Goal: Information Seeking & Learning: Learn about a topic

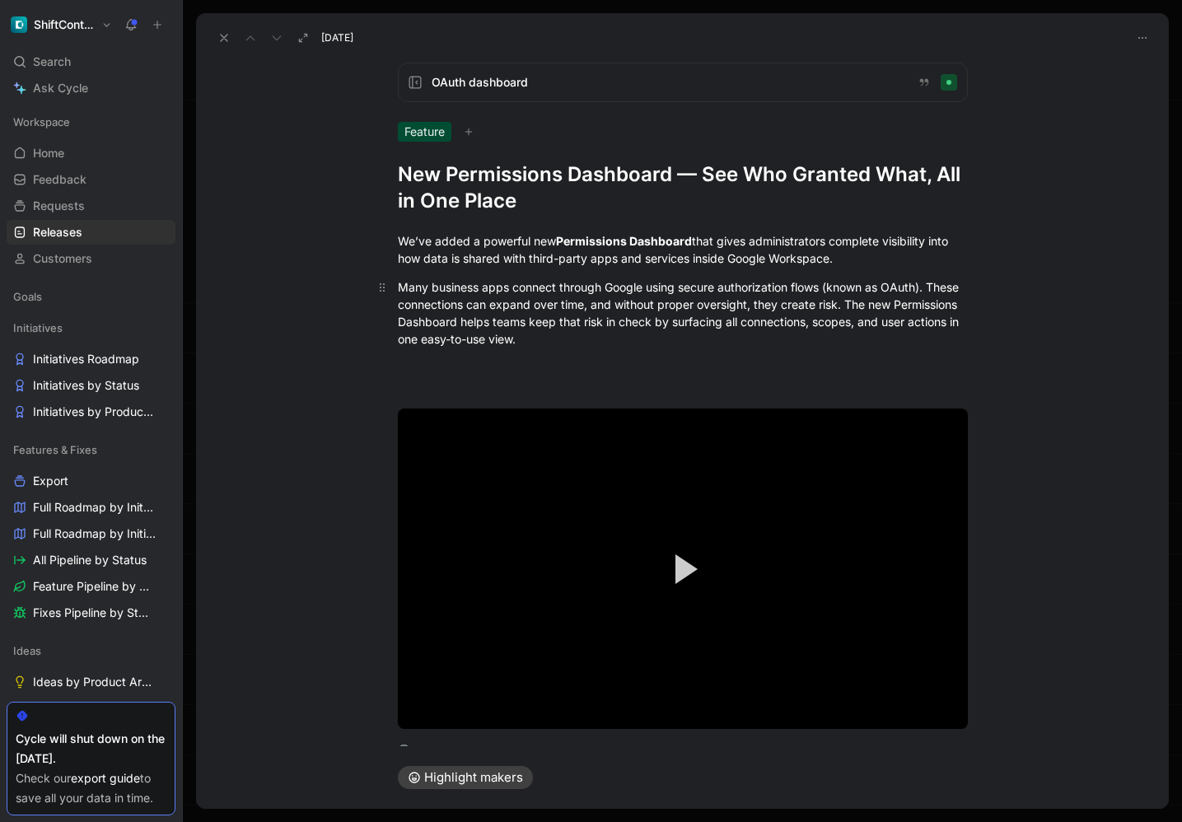
click at [827, 274] on p "Many business apps connect through Google using secure authorization flows (kno…" at bounding box center [682, 312] width 632 height 79
click at [880, 260] on div "We’ve added a powerful new Permissions Dashboard that gives administrators comp…" at bounding box center [683, 249] width 570 height 35
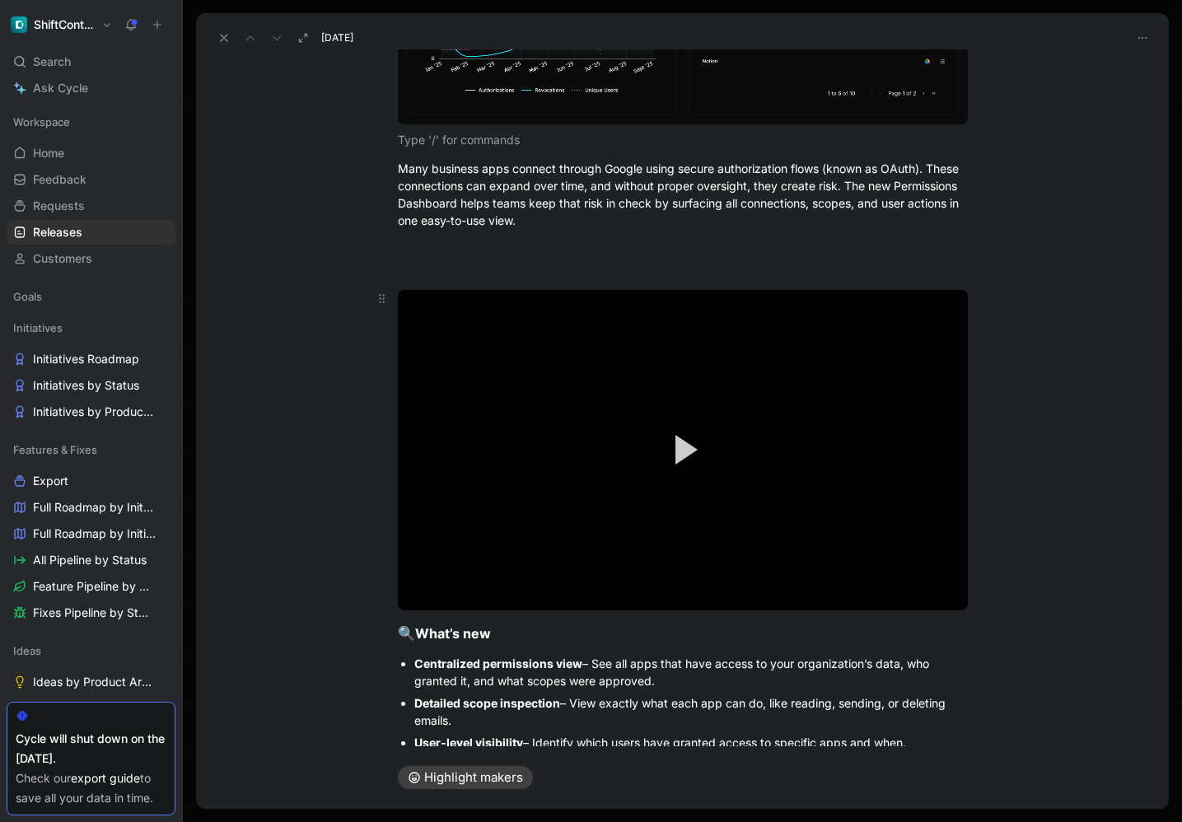
scroll to position [463, 0]
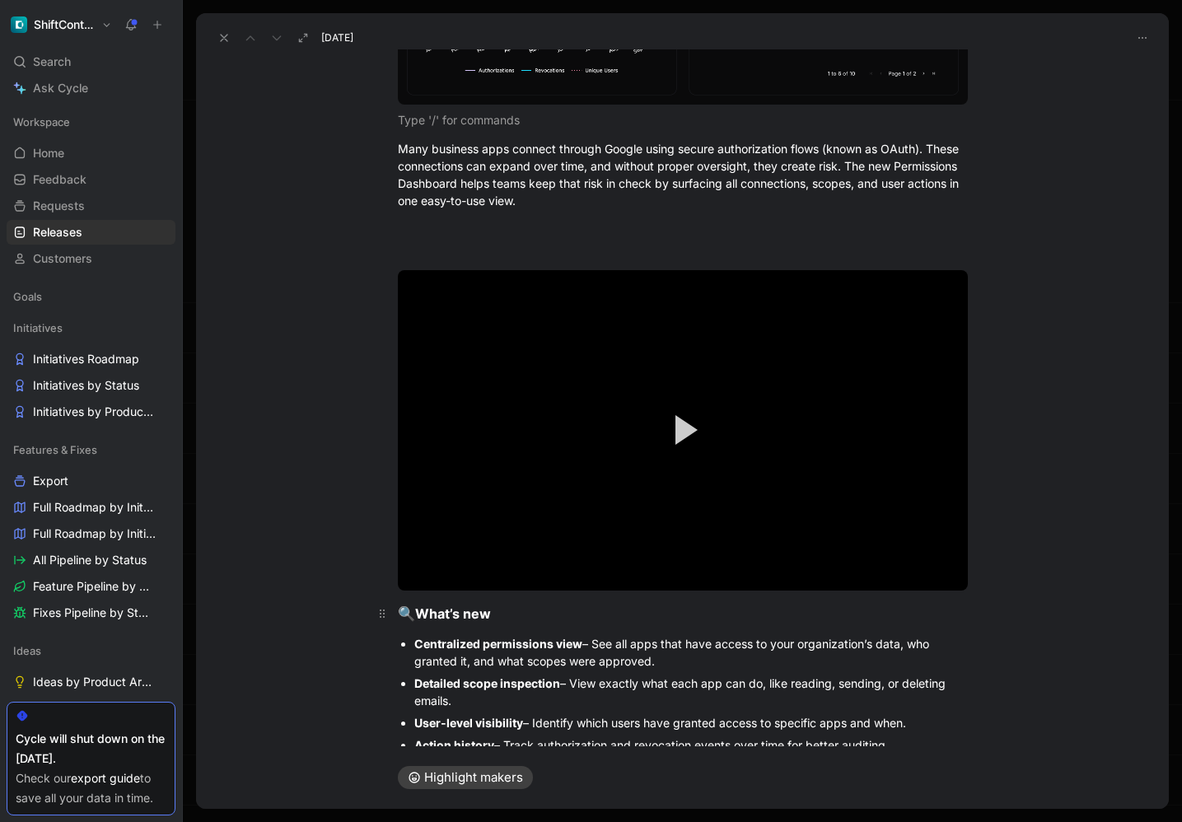
drag, startPoint x: 699, startPoint y: 446, endPoint x: 768, endPoint y: 628, distance: 194.7
click at [768, 595] on div "Video Player is loading. Play Video Play Mute Current Time 0:00 / Duration -:- …" at bounding box center [682, 430] width 632 height 330
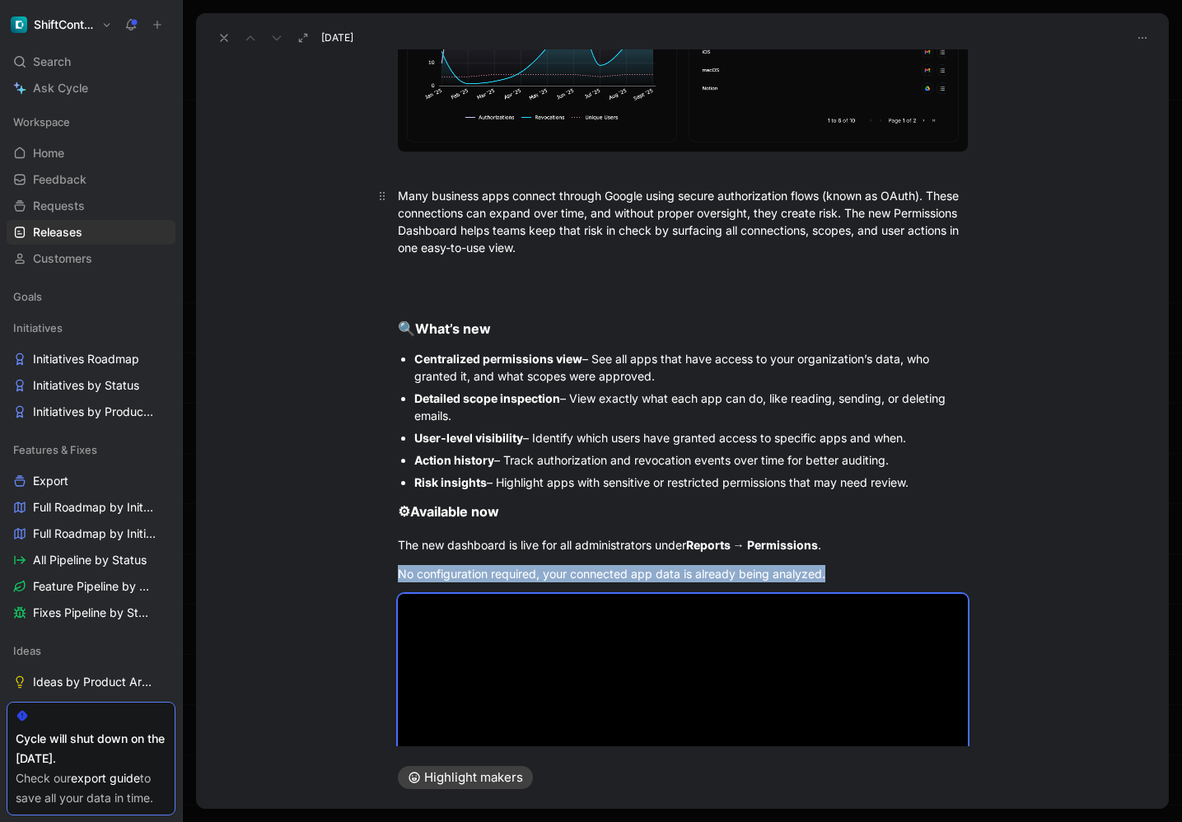
scroll to position [336, 0]
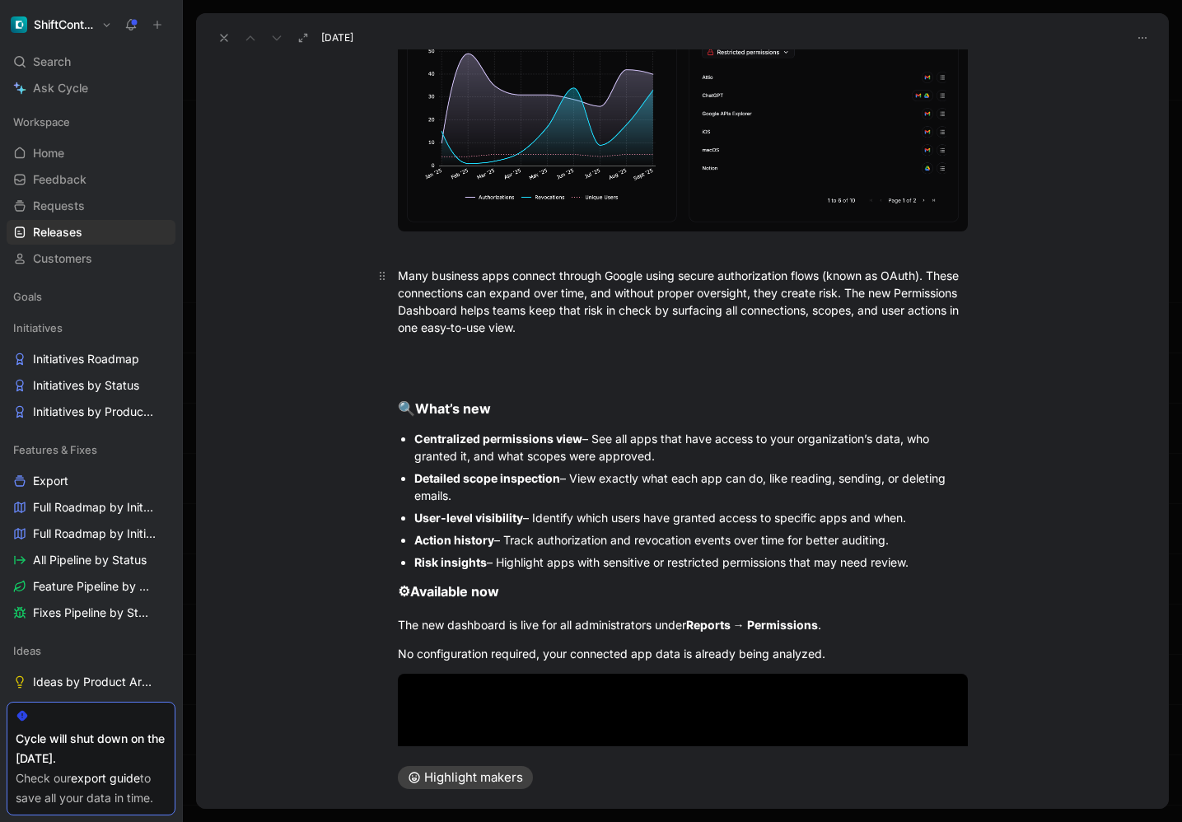
drag, startPoint x: 432, startPoint y: 365, endPoint x: 437, endPoint y: 314, distance: 51.4
click at [431, 365] on div at bounding box center [683, 374] width 570 height 20
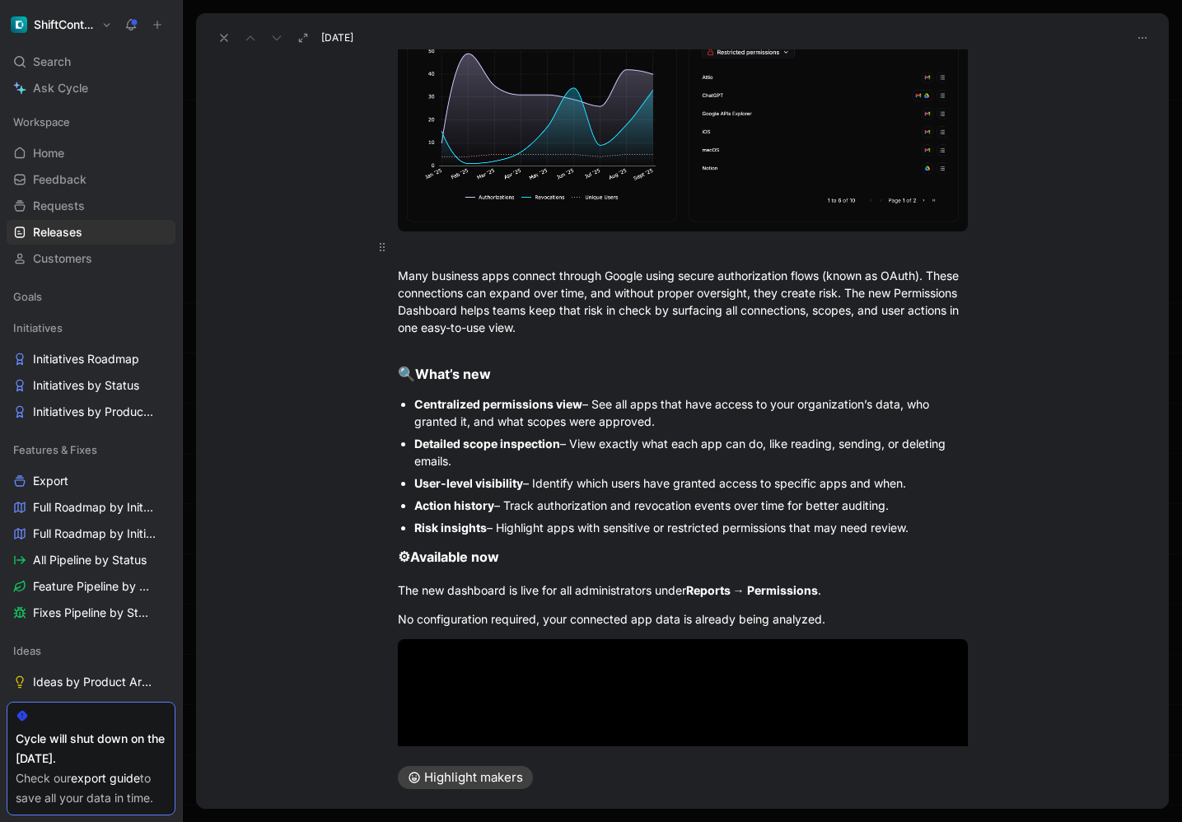
click at [490, 248] on div at bounding box center [683, 246] width 570 height 17
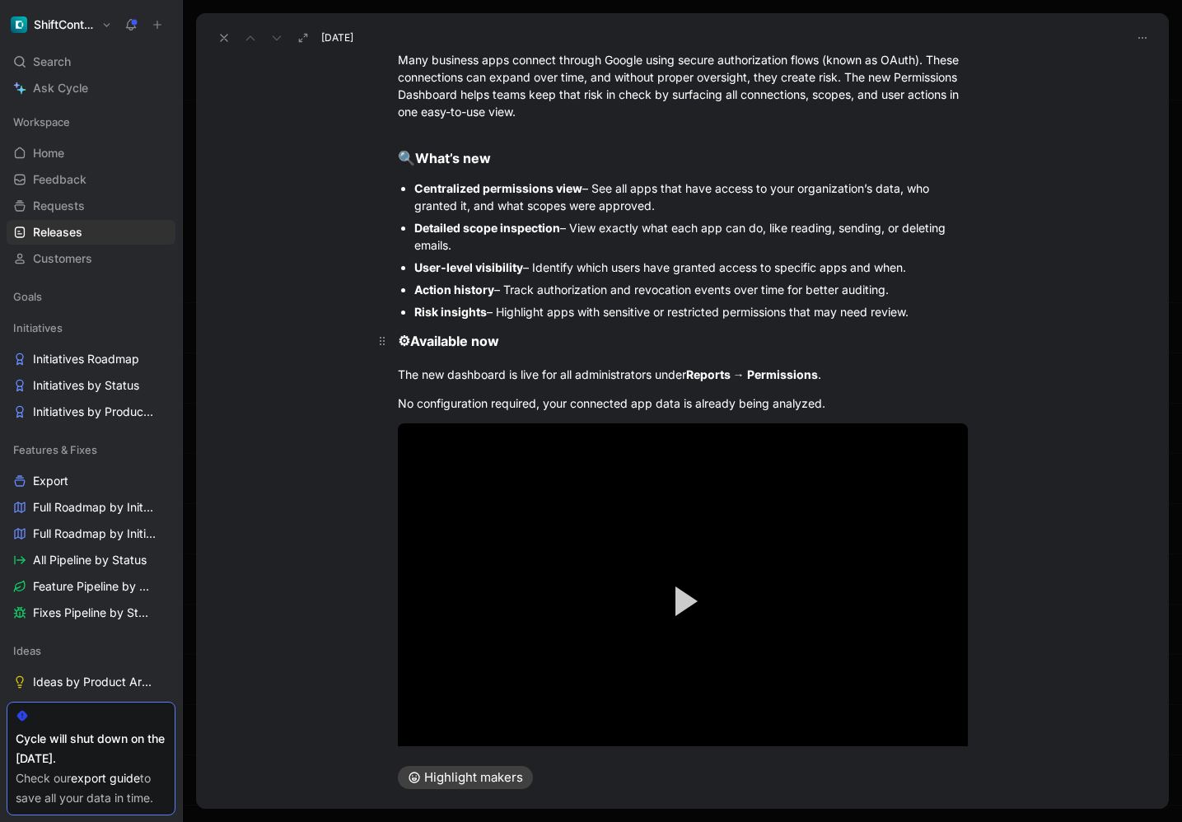
scroll to position [595, 0]
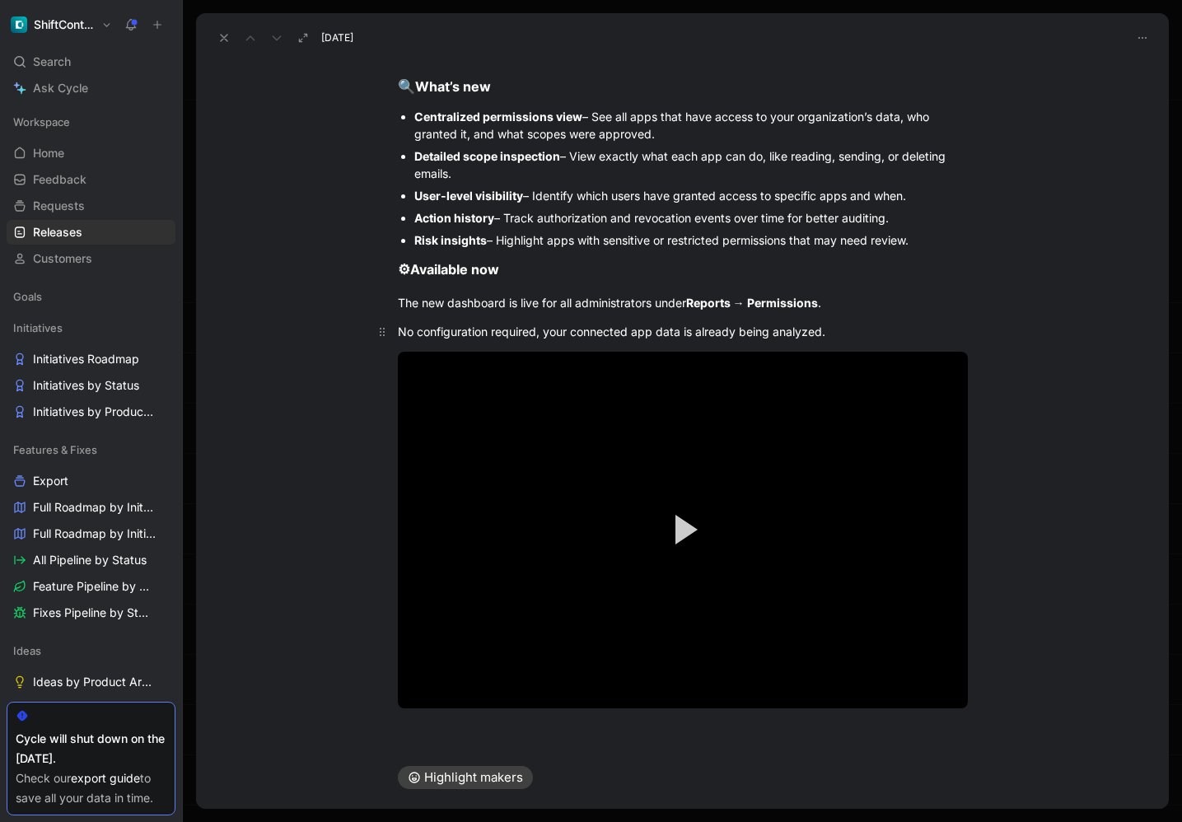
click at [861, 327] on div "No configuration required, your connected app data is already being analyzed." at bounding box center [683, 331] width 570 height 17
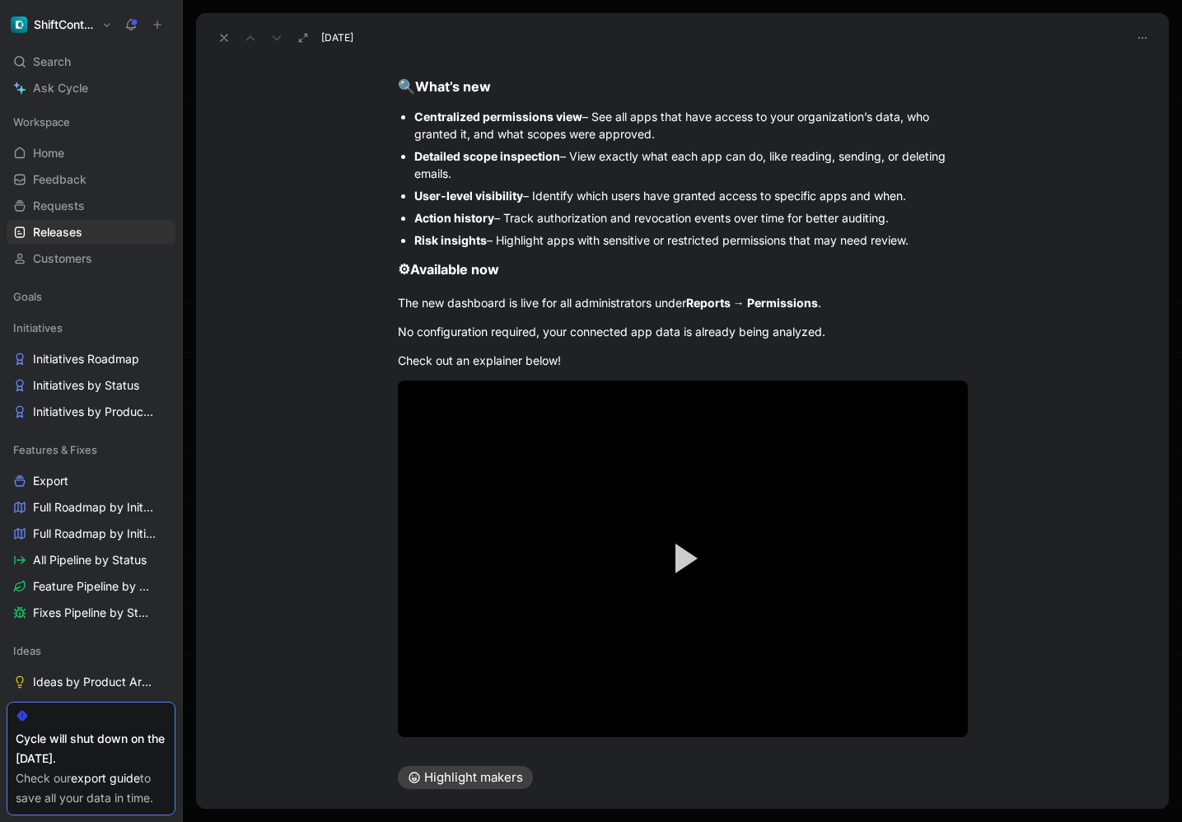
scroll to position [446, 0]
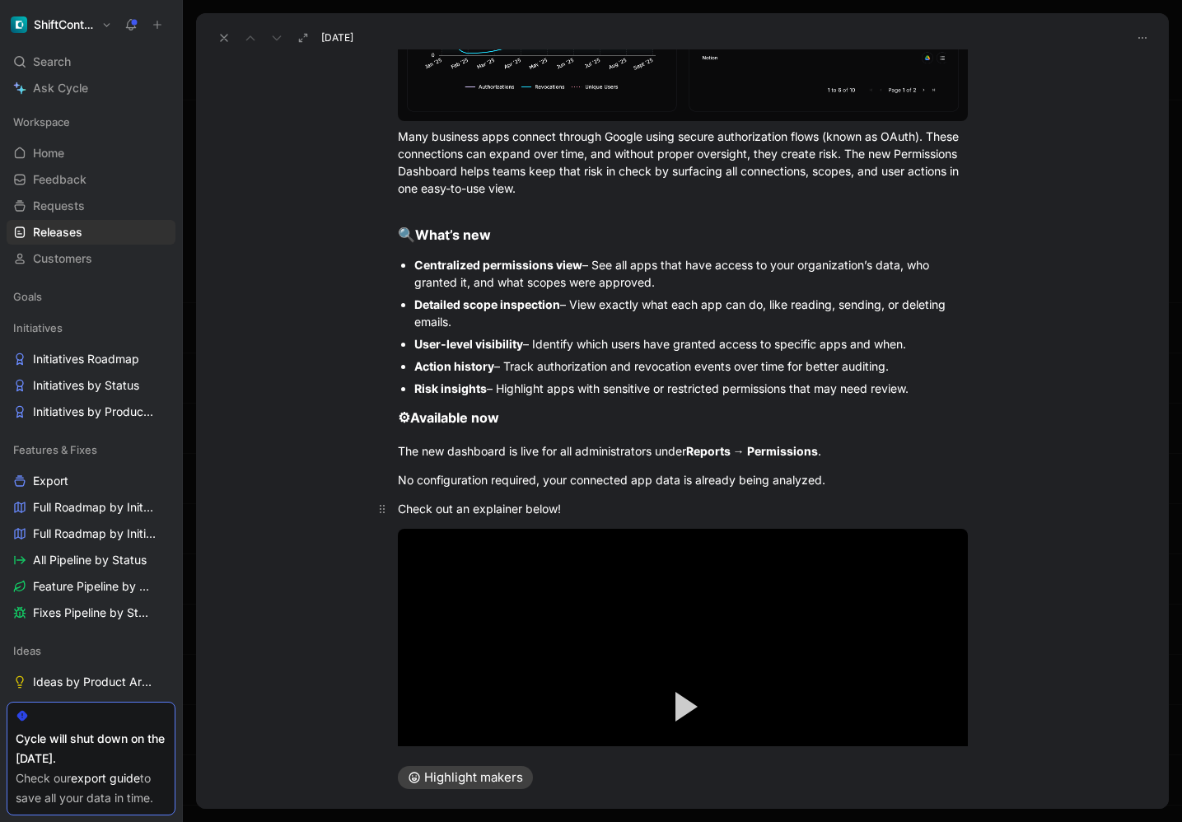
click at [463, 508] on div "Check out an explainer below!" at bounding box center [683, 508] width 570 height 17
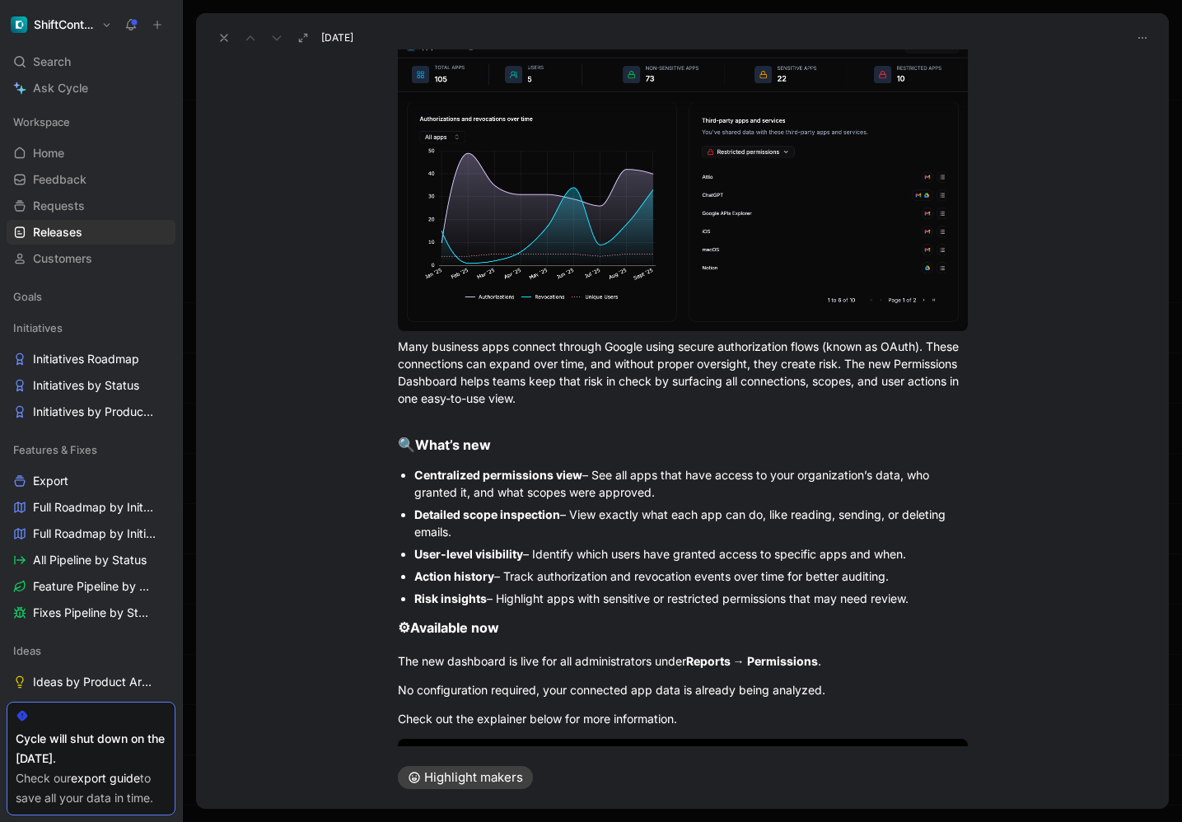
scroll to position [623, 0]
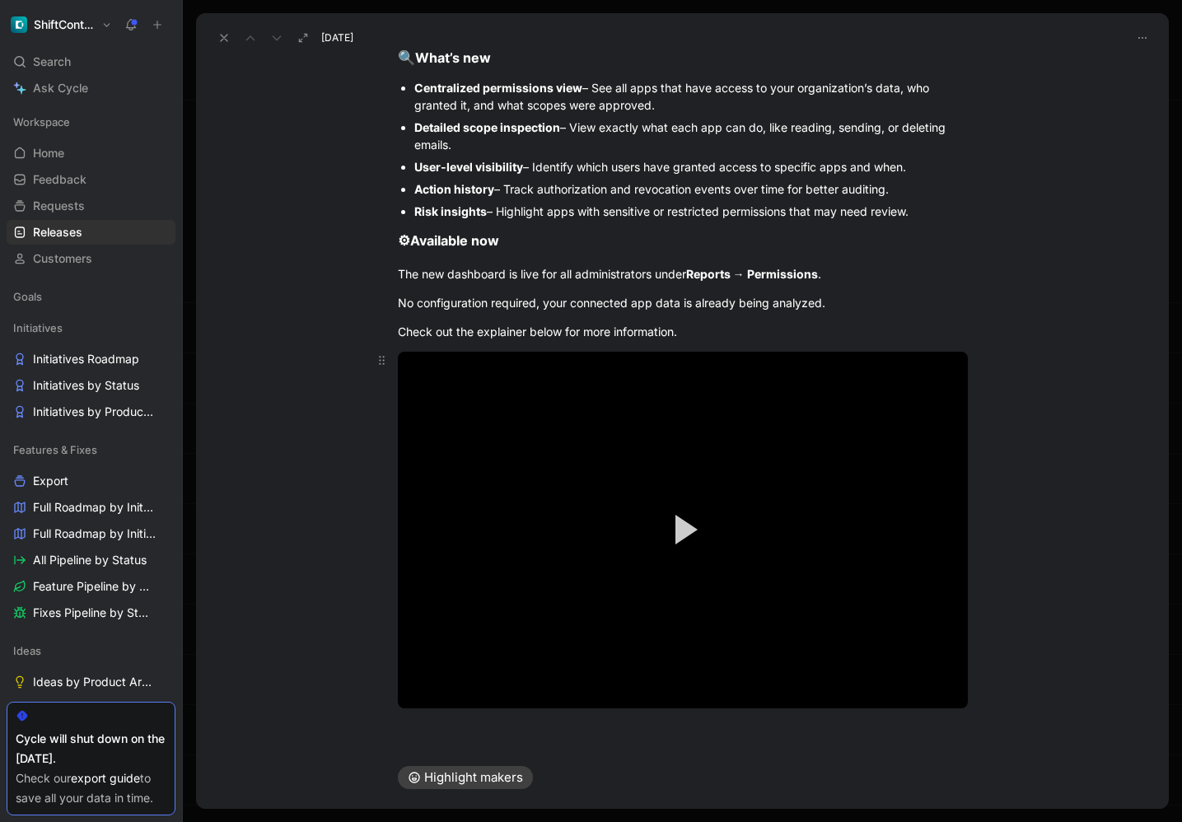
drag, startPoint x: 395, startPoint y: 170, endPoint x: 637, endPoint y: 571, distance: 468.1
click at [637, 571] on div "OAuth dashboard Feature New Permissions Dashboard — See Who Granted What, All i…" at bounding box center [682, 397] width 973 height 697
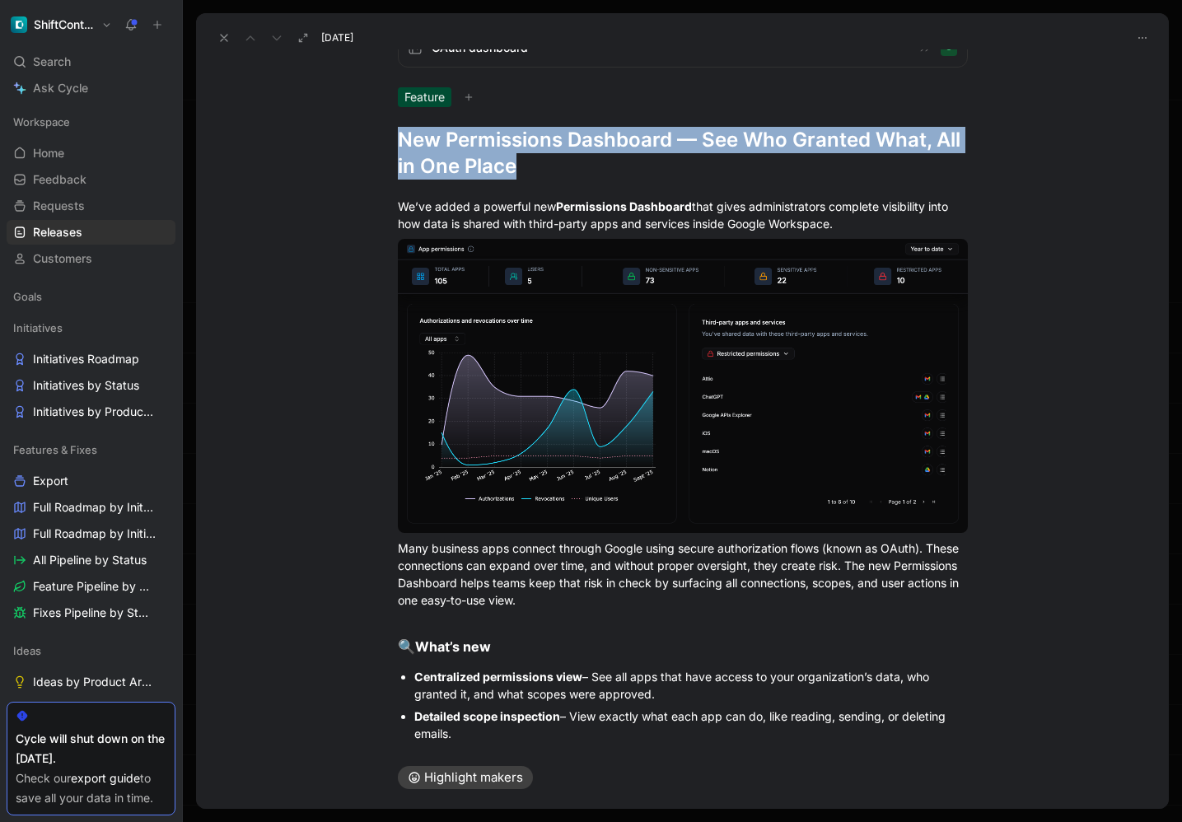
scroll to position [0, 0]
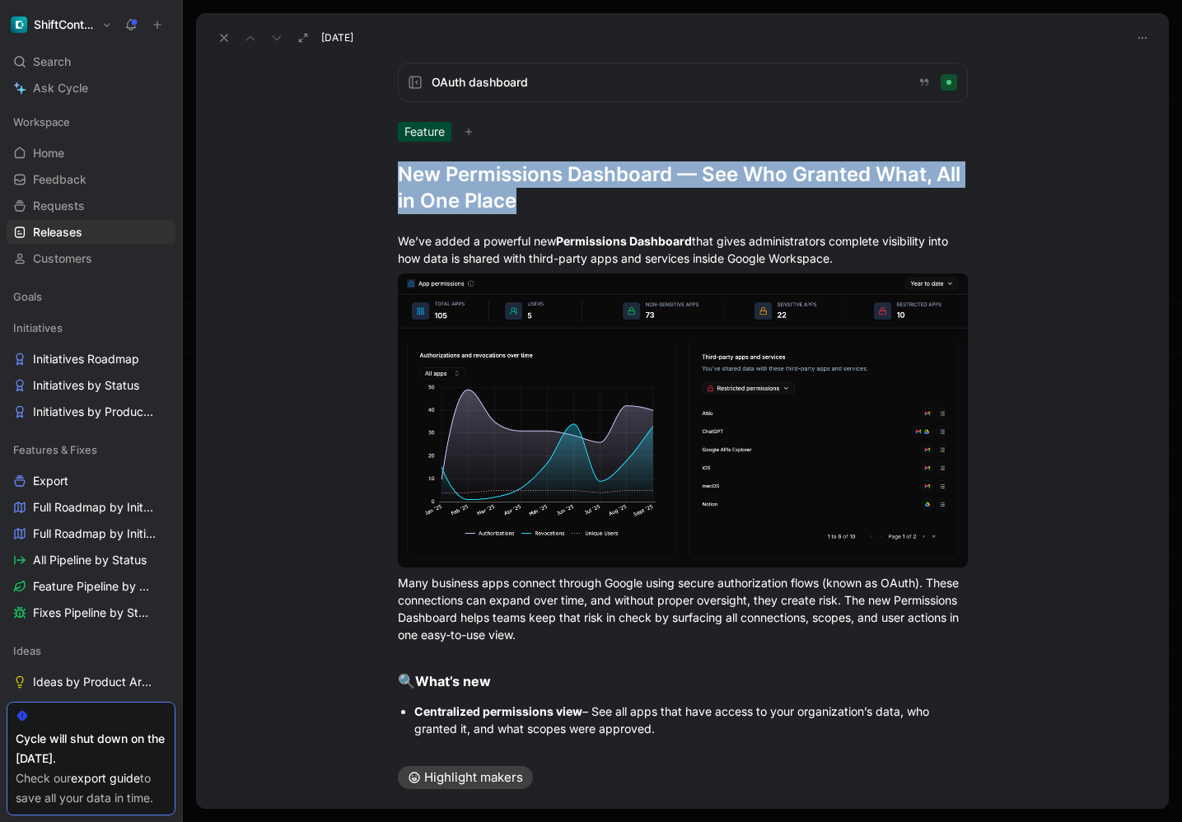
click at [222, 34] on icon at bounding box center [223, 37] width 13 height 13
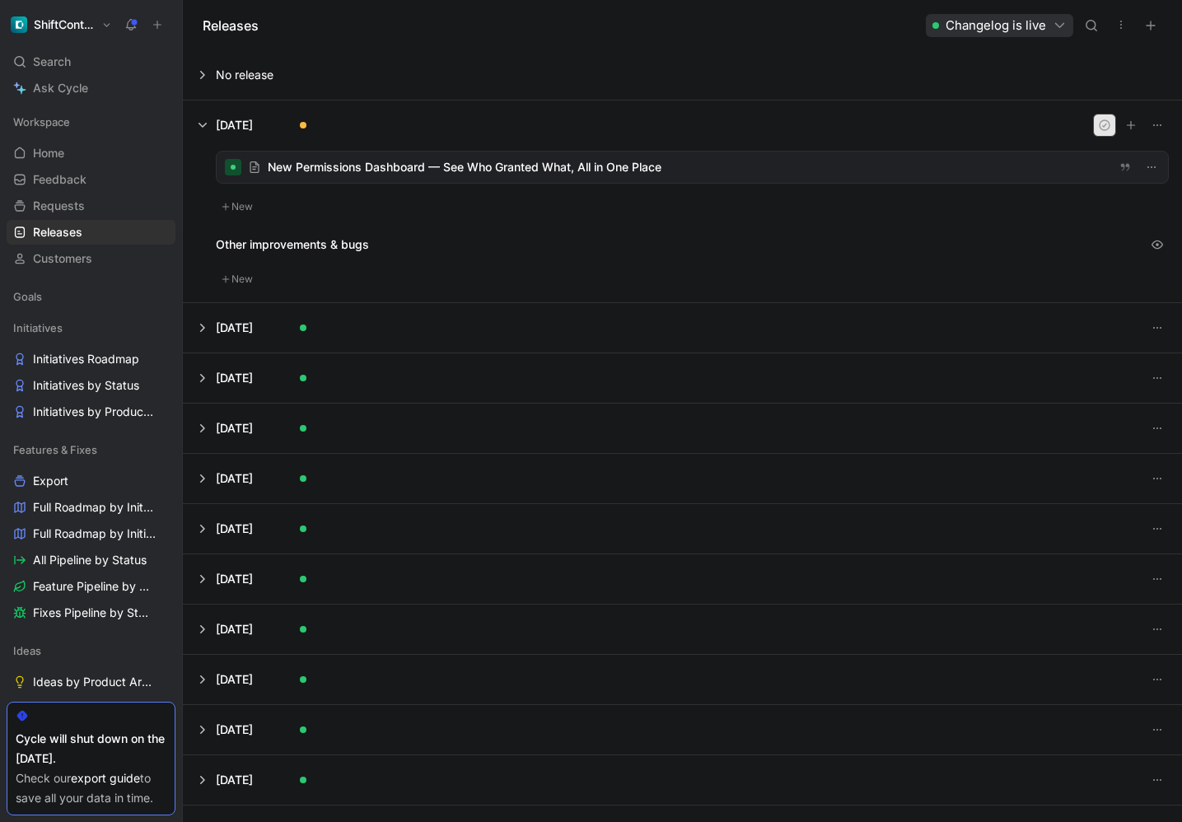
click at [1099, 124] on icon "button" at bounding box center [1104, 125] width 13 height 13
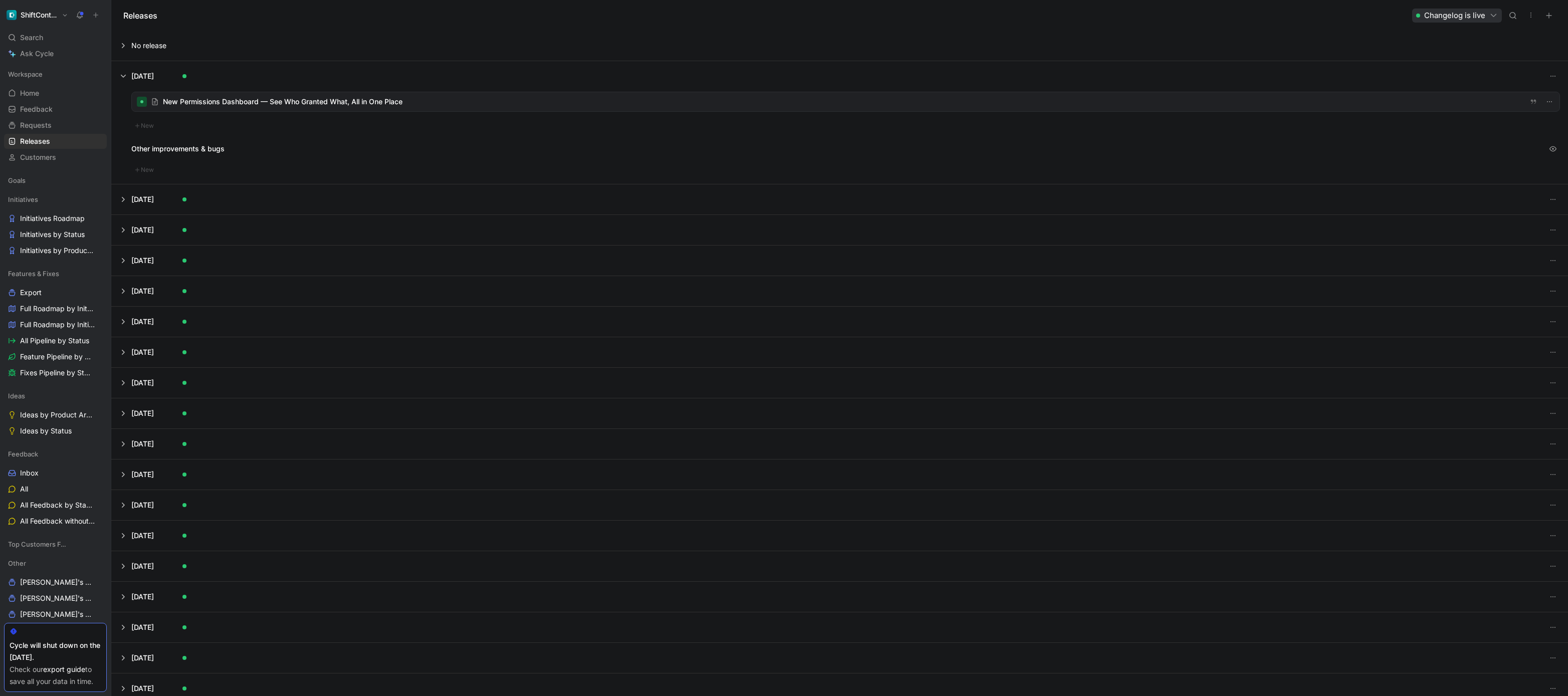
click at [124, 200] on button at bounding box center [840, 199] width 1456 height 30
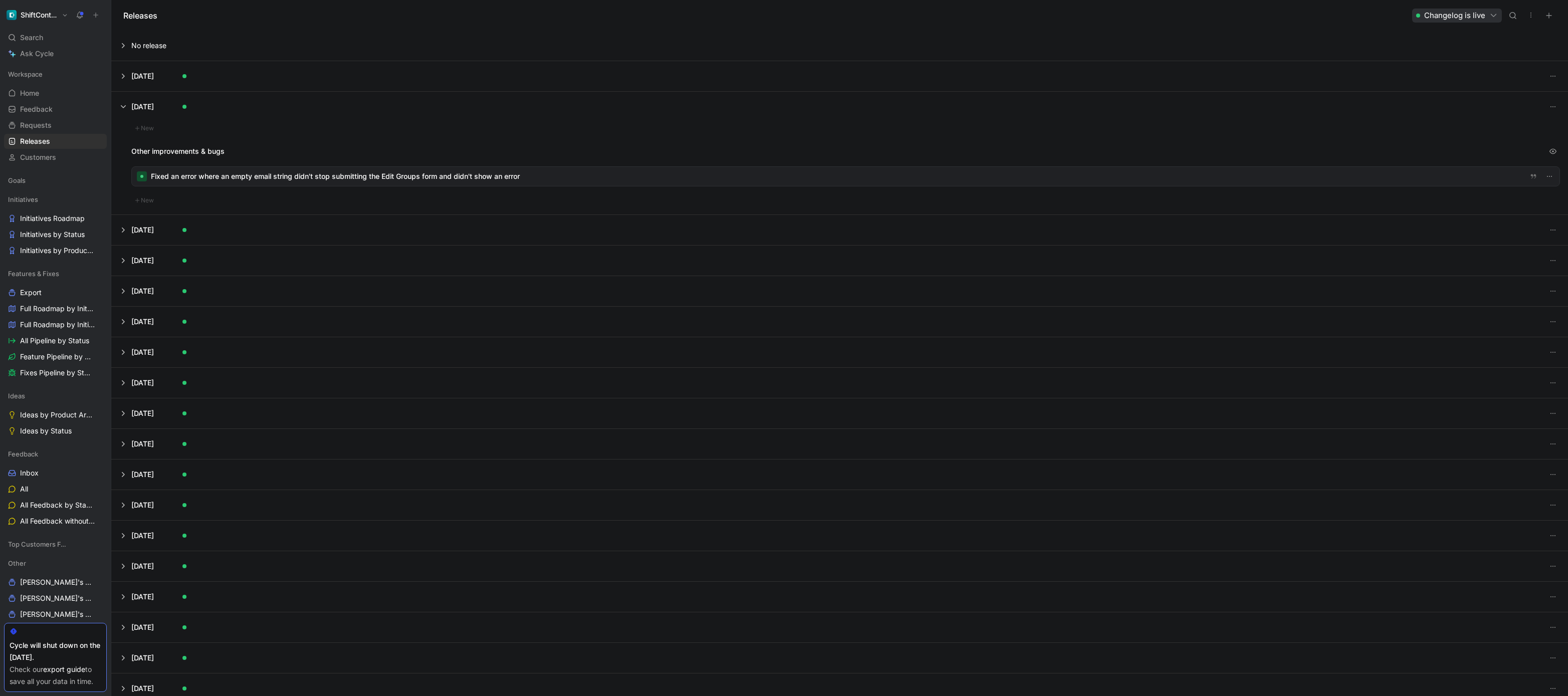
click at [116, 102] on button at bounding box center [840, 106] width 1456 height 30
click at [124, 75] on button at bounding box center [840, 75] width 1456 height 30
